Goal: Information Seeking & Learning: Learn about a topic

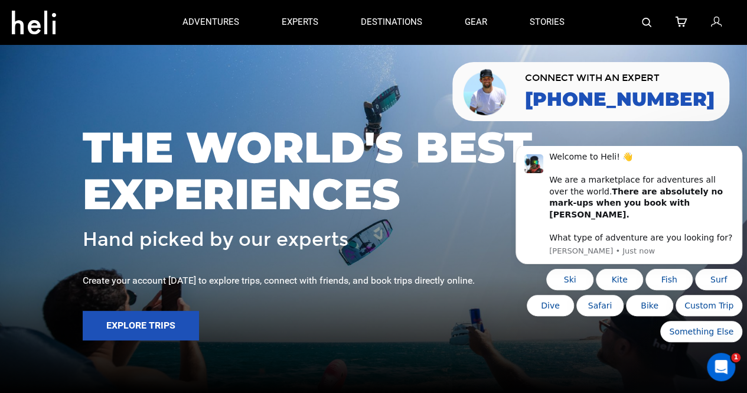
click at [642, 37] on link at bounding box center [646, 22] width 9 height 44
click at [35, 27] on icon at bounding box center [34, 18] width 44 height 19
click at [643, 22] on img at bounding box center [646, 22] width 9 height 9
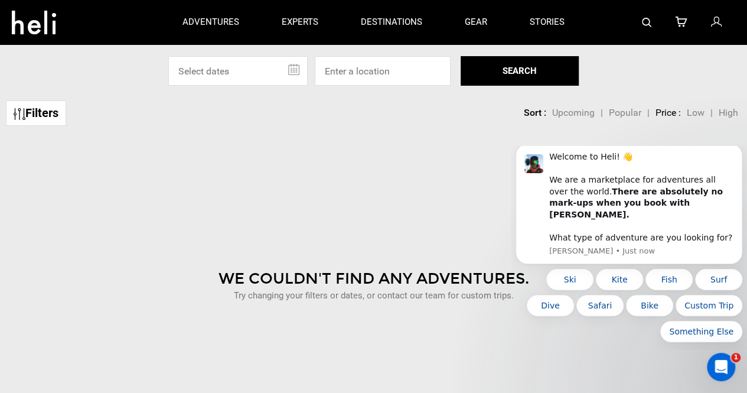
click at [639, 25] on div at bounding box center [660, 22] width 149 height 44
click at [642, 13] on link at bounding box center [646, 22] width 9 height 44
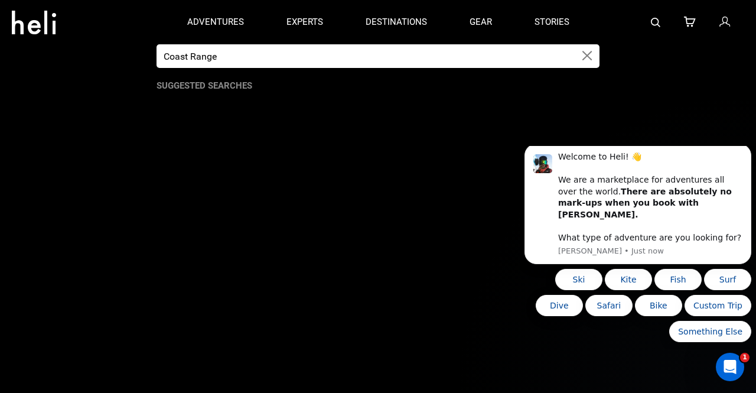
type input "Coast Range"
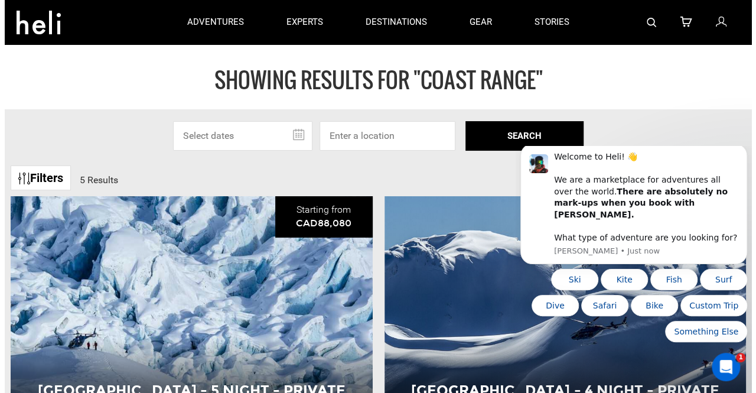
scroll to position [1, 0]
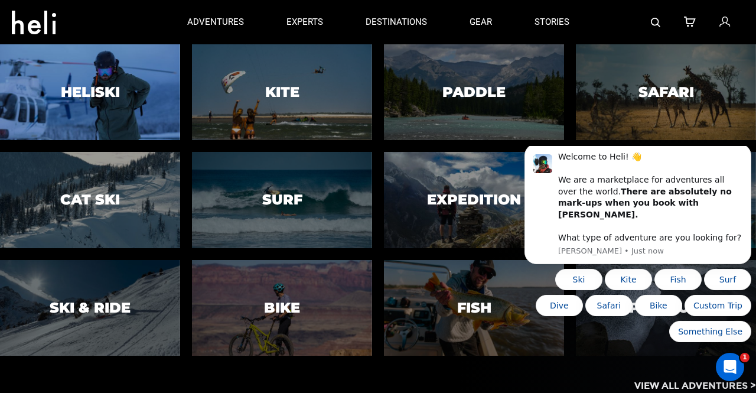
click at [107, 95] on h3 "Heliski" at bounding box center [90, 91] width 59 height 15
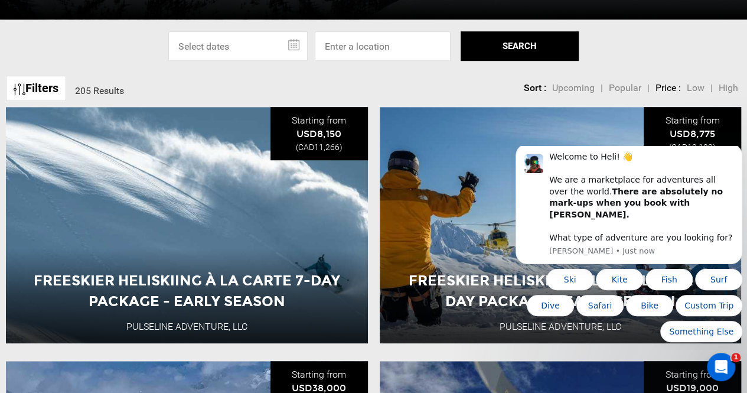
scroll to position [348, 0]
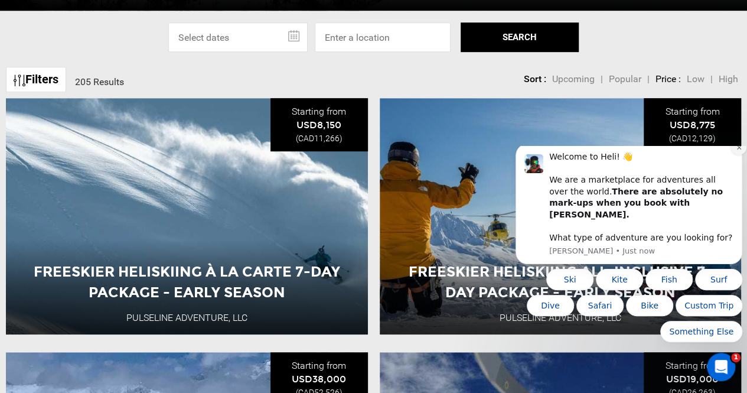
click at [736, 151] on icon "Dismiss notification" at bounding box center [739, 147] width 6 height 6
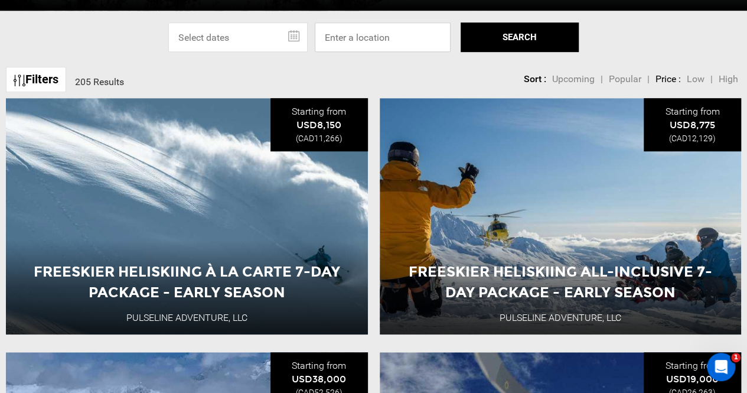
click at [340, 47] on input at bounding box center [383, 37] width 136 height 30
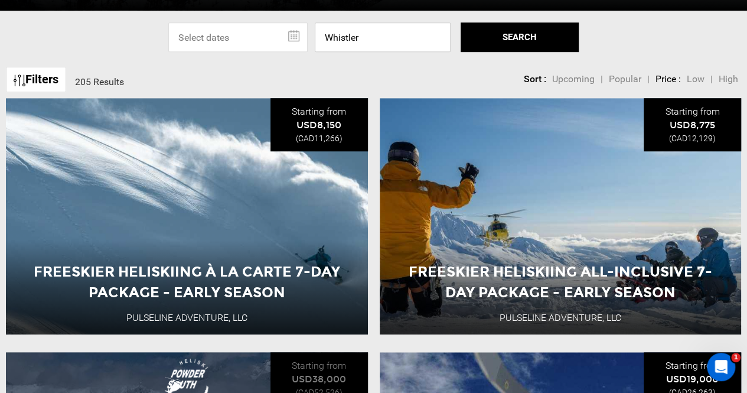
type input "Whistler"
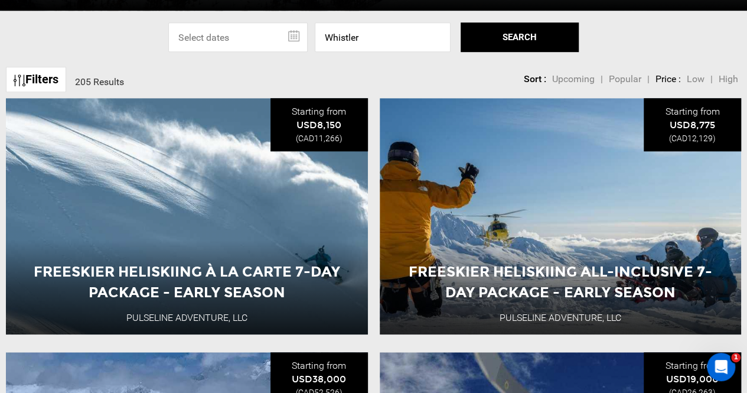
click at [473, 77] on div "Sort Upcoming Popular Price: Low to High Price : High to Low Sort : Upcoming | …" at bounding box center [597, 73] width 282 height 24
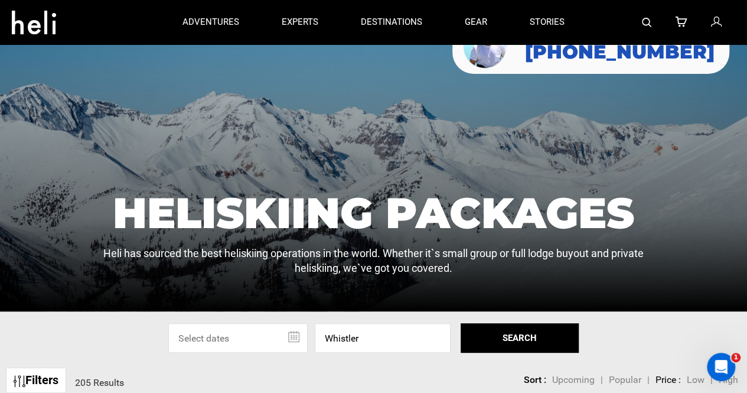
scroll to position [0, 0]
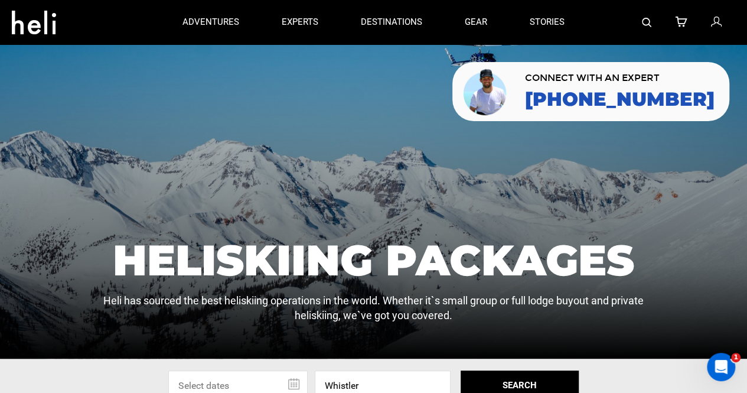
click at [644, 21] on img at bounding box center [646, 22] width 9 height 9
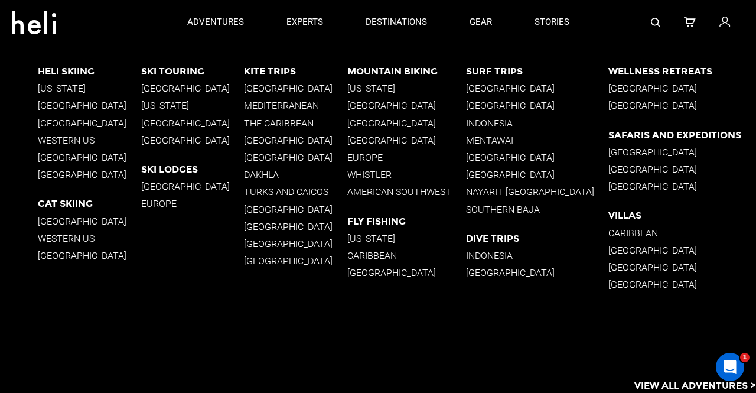
click at [97, 107] on p "[GEOGRAPHIC_DATA]" at bounding box center [89, 105] width 103 height 11
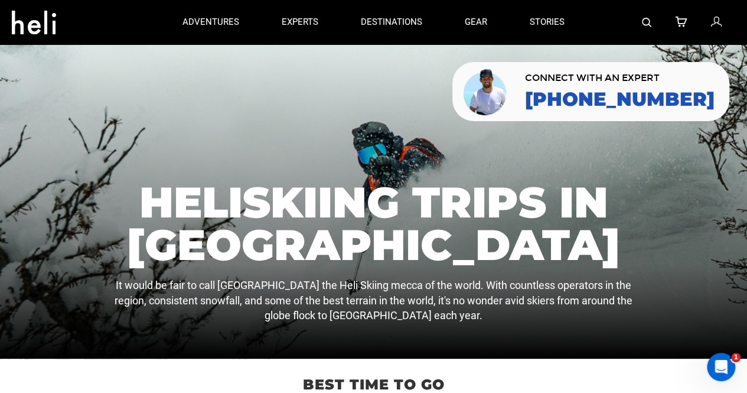
click at [647, 23] on img at bounding box center [646, 22] width 9 height 9
click at [645, 21] on img at bounding box center [646, 22] width 9 height 9
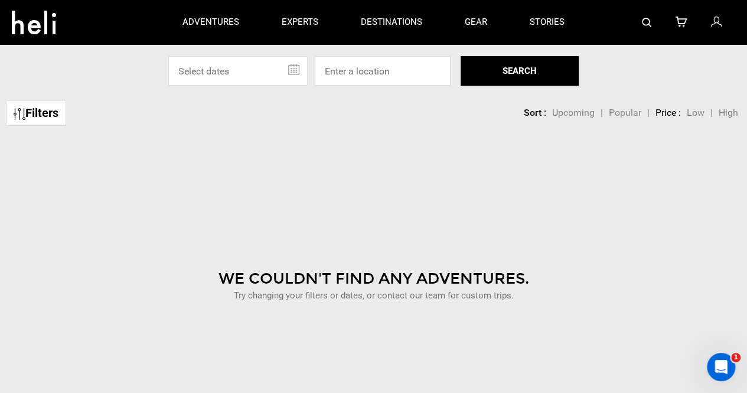
click at [647, 24] on img at bounding box center [646, 22] width 9 height 9
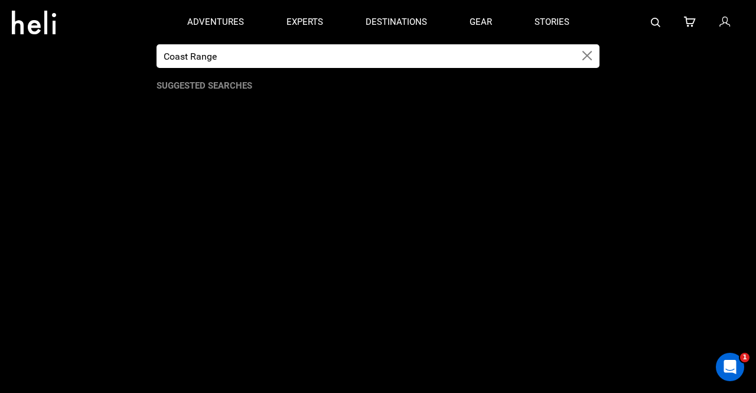
type input "Coast Range"
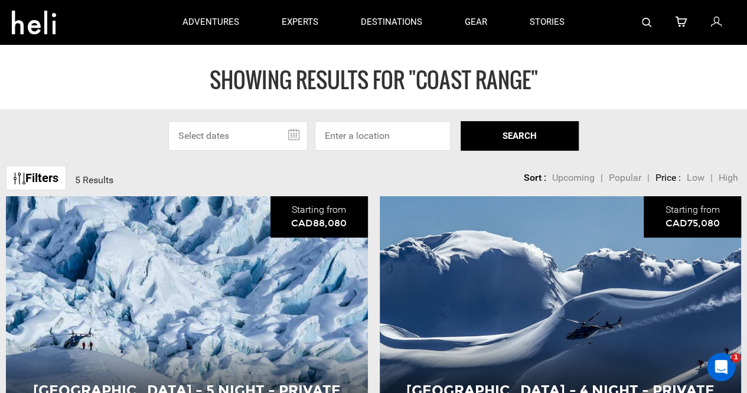
click at [646, 18] on img at bounding box center [646, 22] width 9 height 9
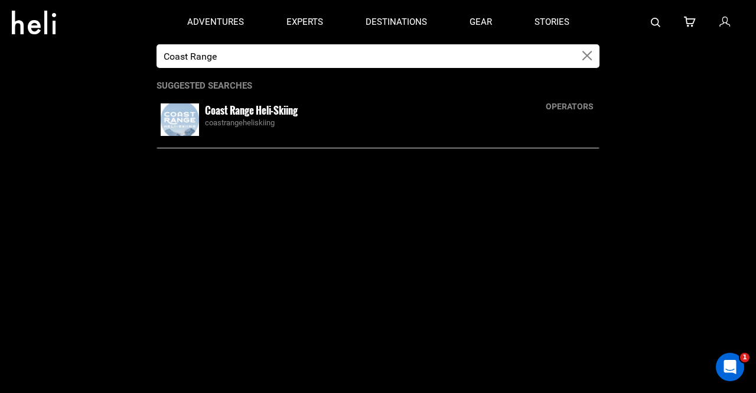
click at [274, 112] on small "Coast Range Heli-Skiing" at bounding box center [251, 110] width 93 height 15
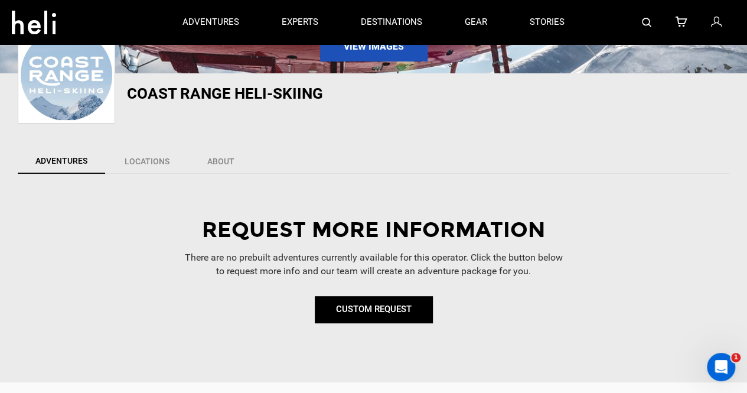
scroll to position [146, 0]
click at [155, 161] on link "Locations" at bounding box center [146, 161] width 81 height 25
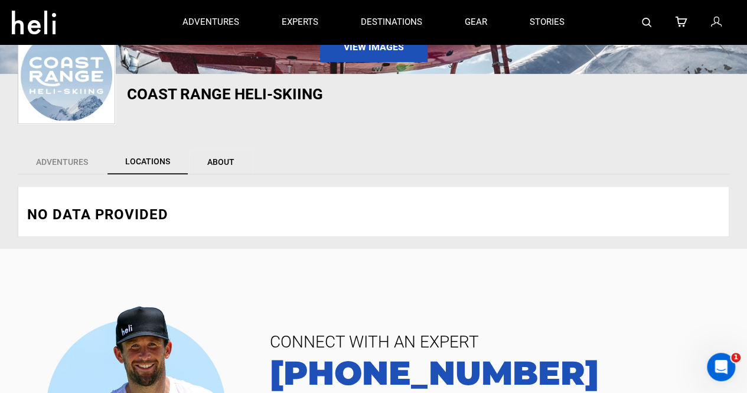
click at [202, 161] on link "About" at bounding box center [221, 161] width 64 height 25
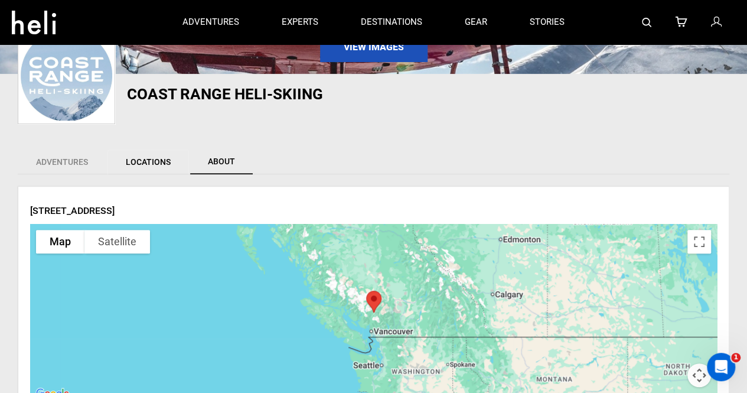
click at [131, 158] on link "Locations" at bounding box center [147, 161] width 81 height 25
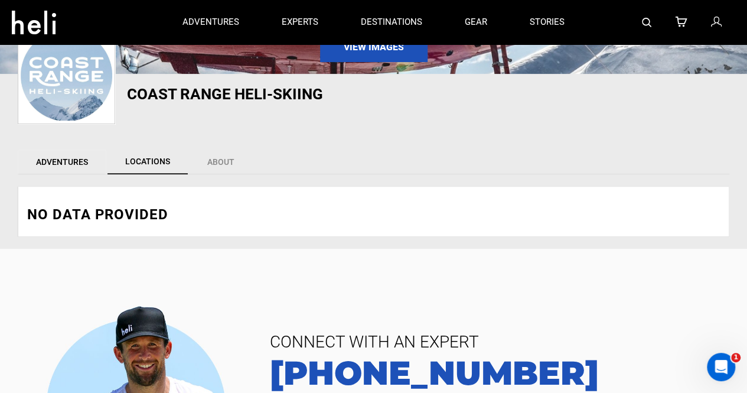
click at [71, 163] on link "Adventures" at bounding box center [62, 161] width 89 height 25
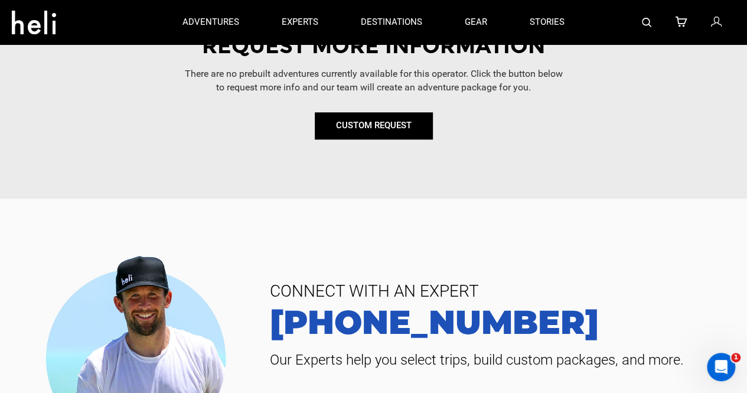
scroll to position [0, 0]
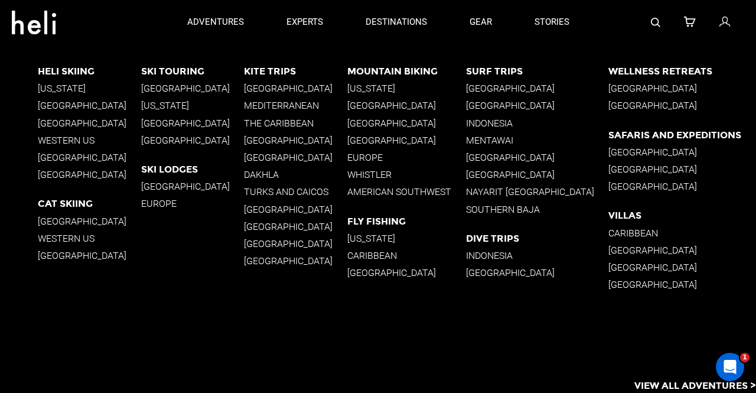
click at [99, 103] on p "[GEOGRAPHIC_DATA]" at bounding box center [89, 105] width 103 height 11
